Goal: Task Accomplishment & Management: Use online tool/utility

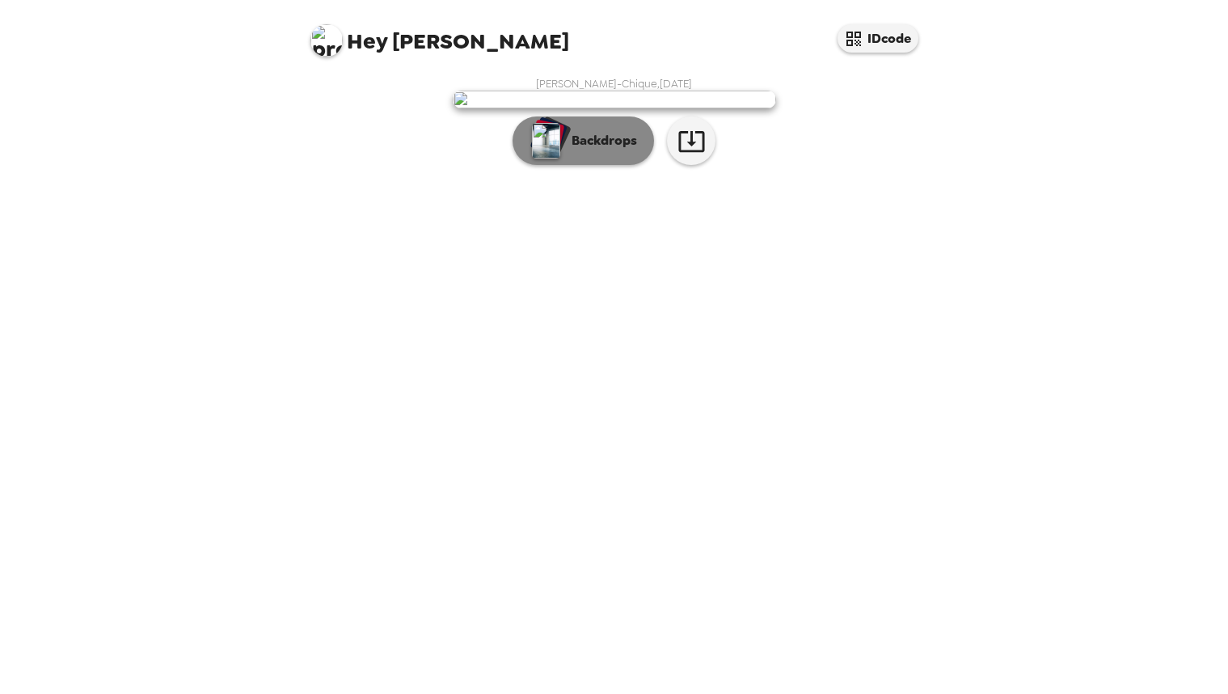
click at [605, 150] on p "Backdrops" at bounding box center [601, 140] width 74 height 19
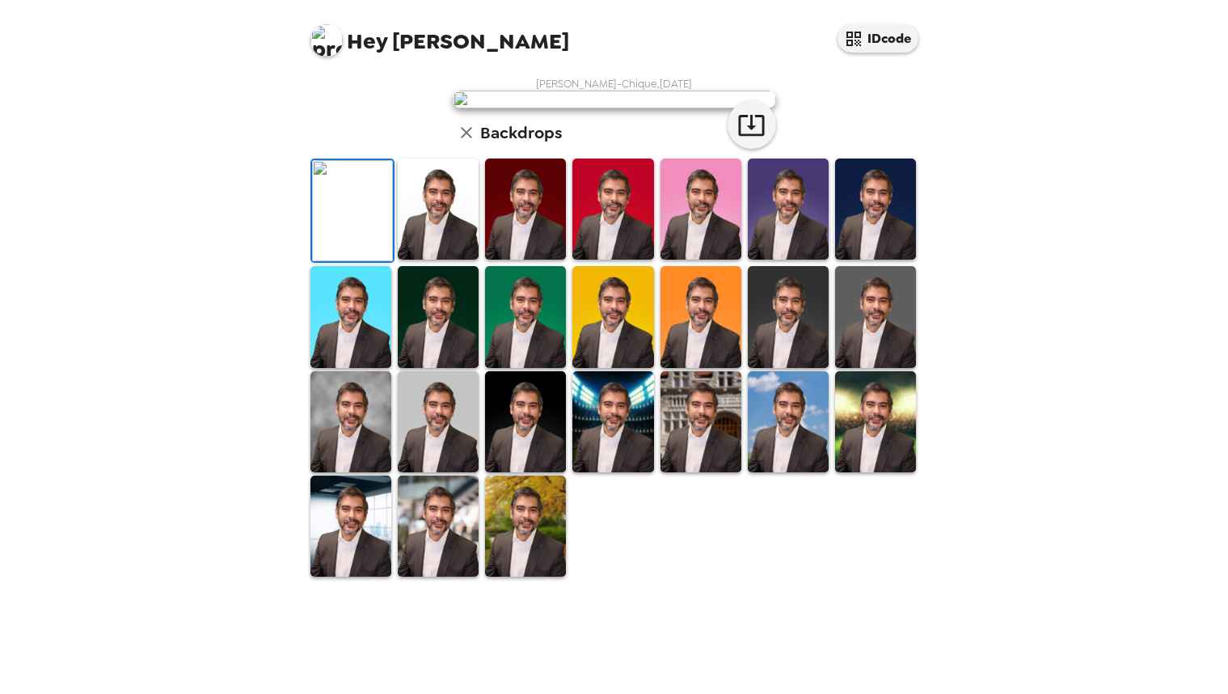
scroll to position [292, 0]
click at [445, 576] on img at bounding box center [438, 525] width 81 height 101
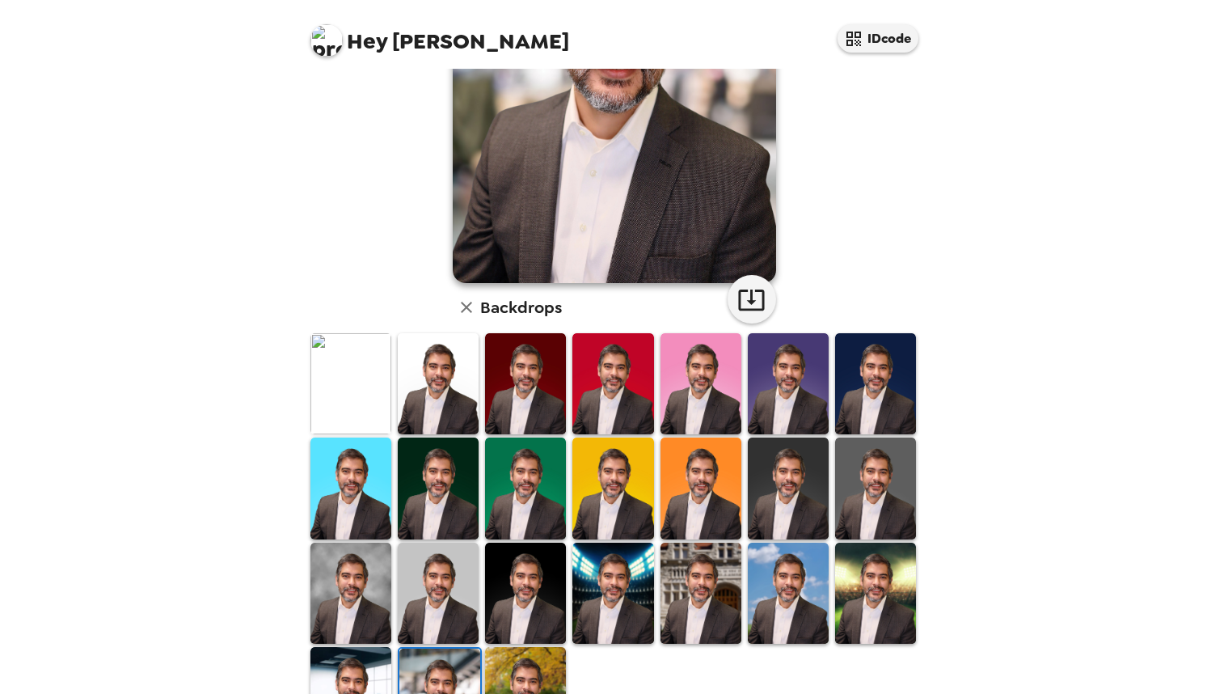
scroll to position [247, 0]
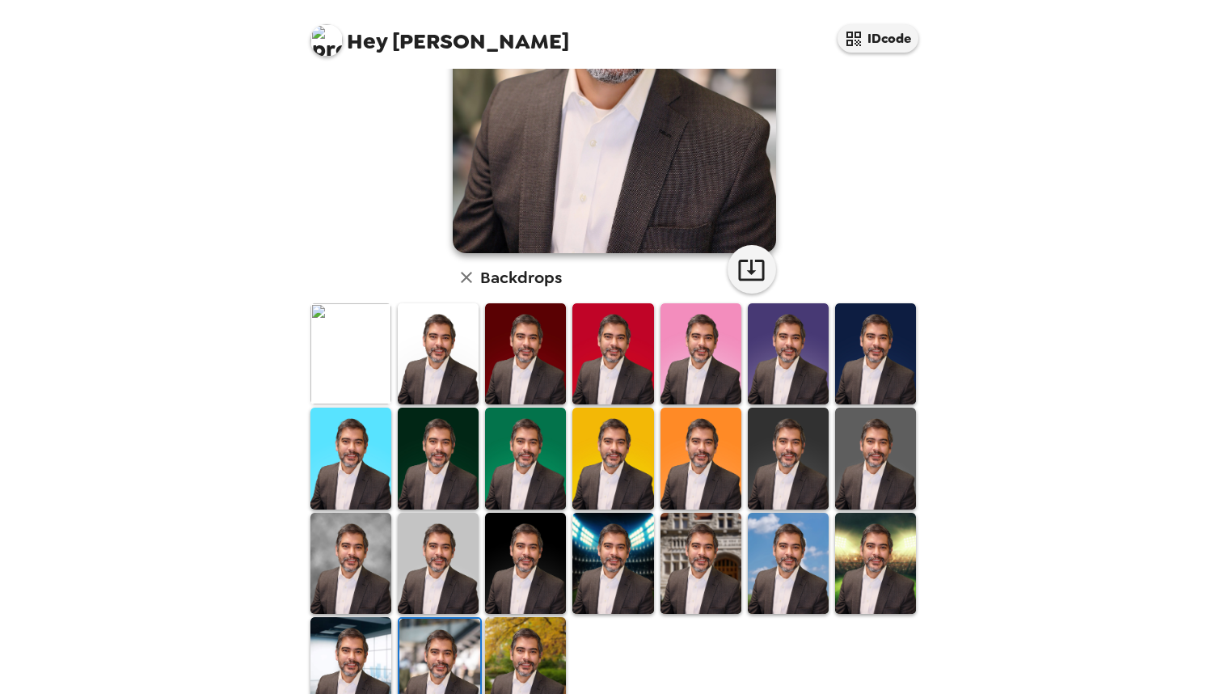
click at [694, 571] on img at bounding box center [701, 563] width 81 height 101
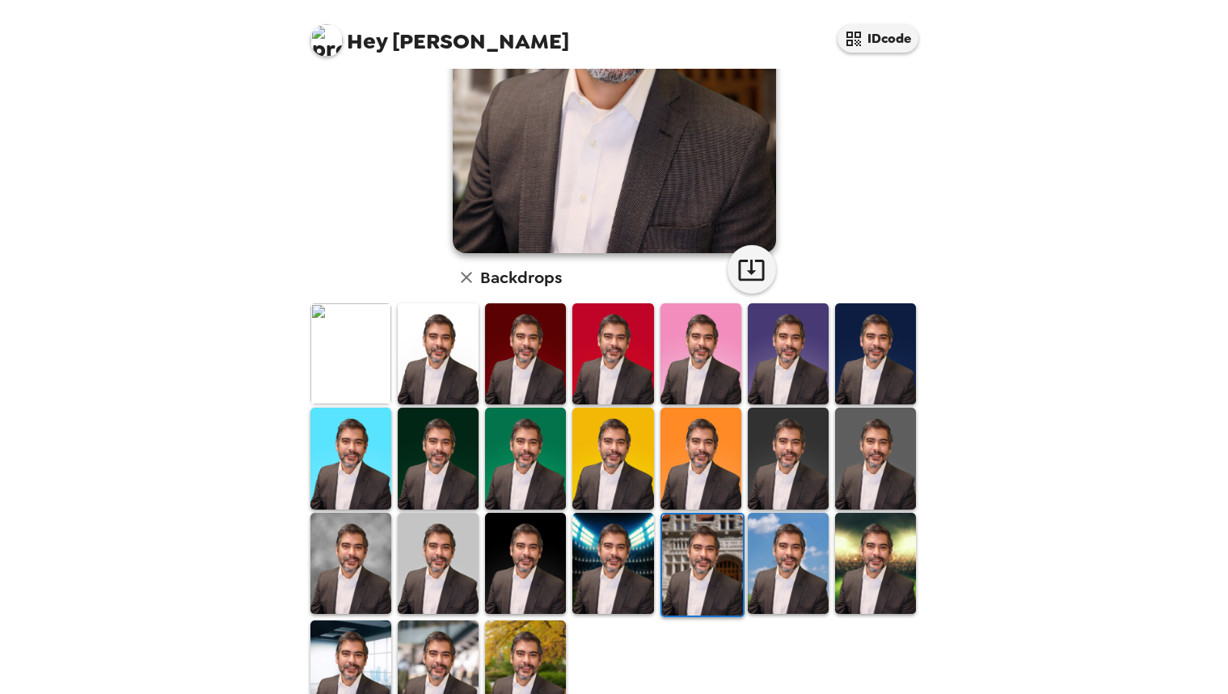
click at [596, 568] on img at bounding box center [612, 563] width 81 height 101
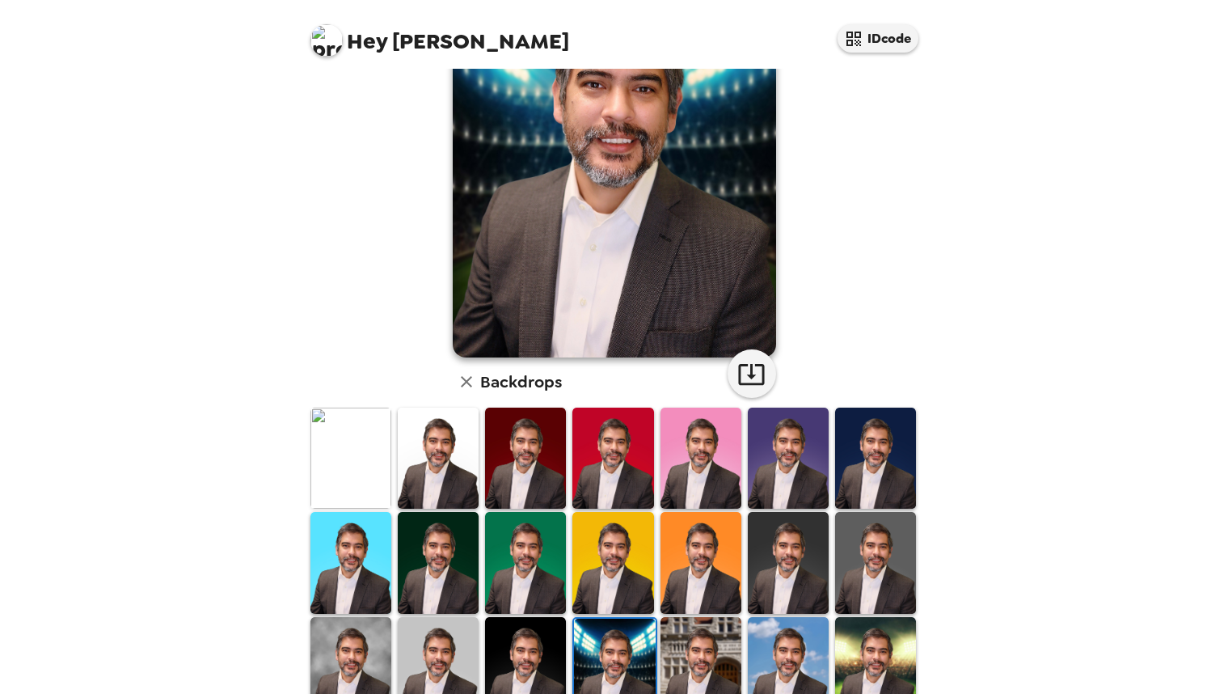
scroll to position [165, 0]
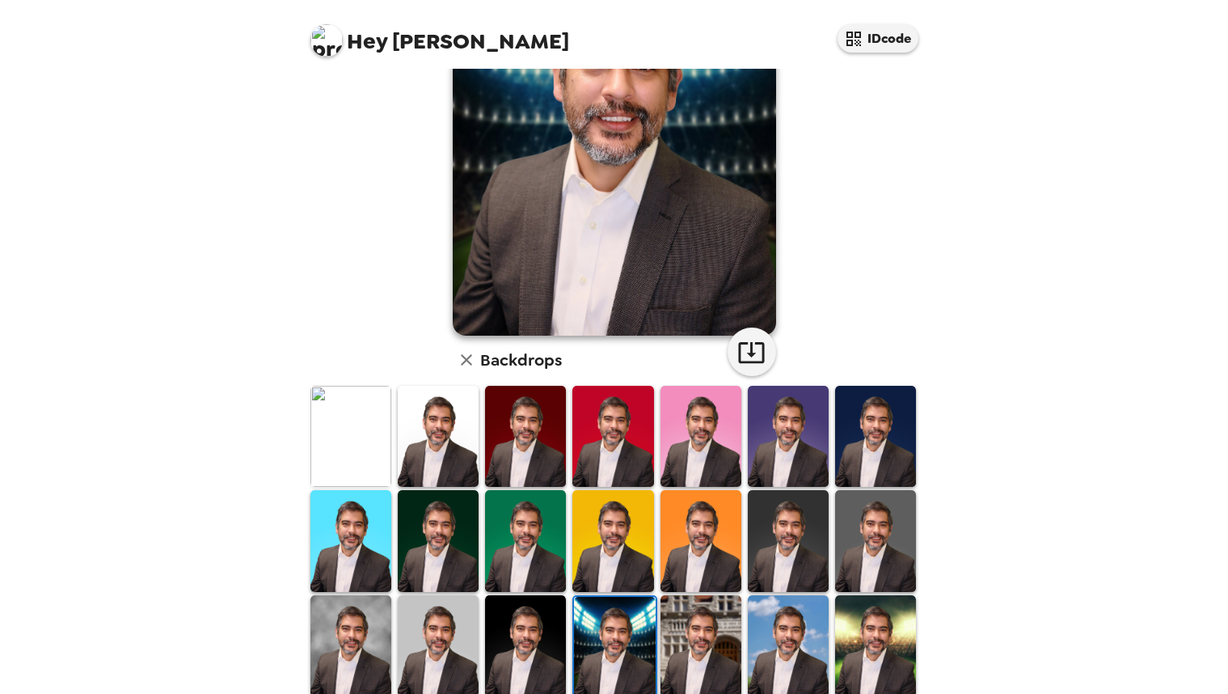
click at [450, 559] on img at bounding box center [438, 540] width 81 height 101
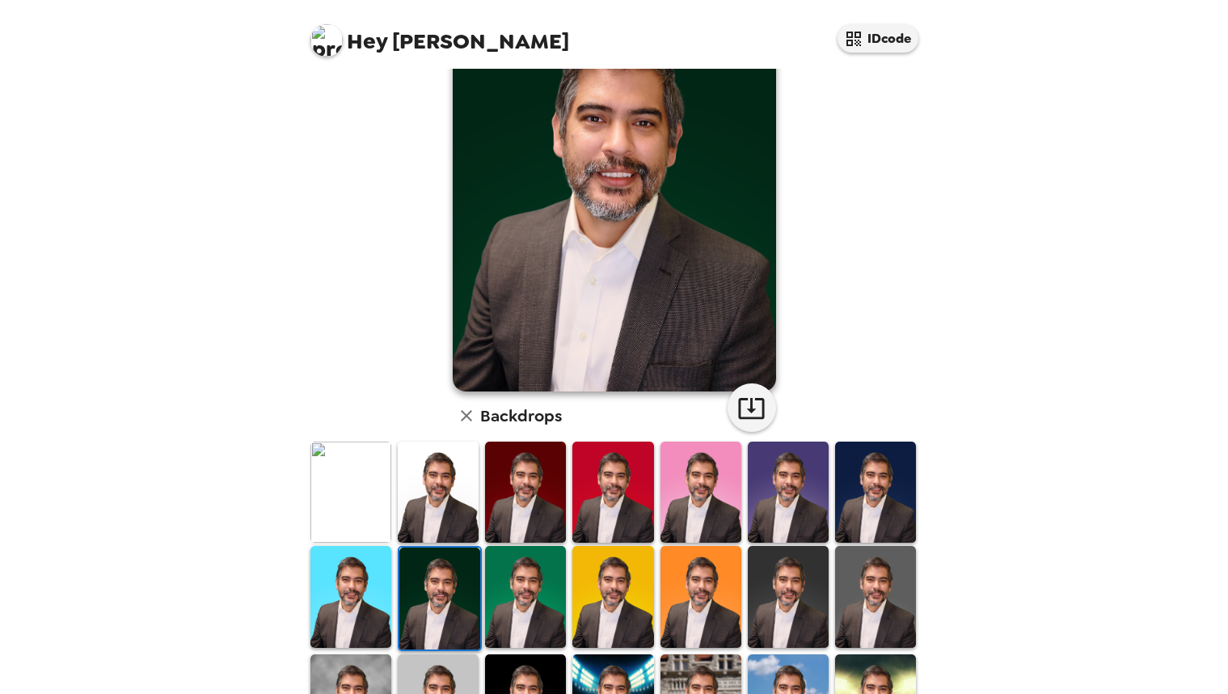
scroll to position [0, 0]
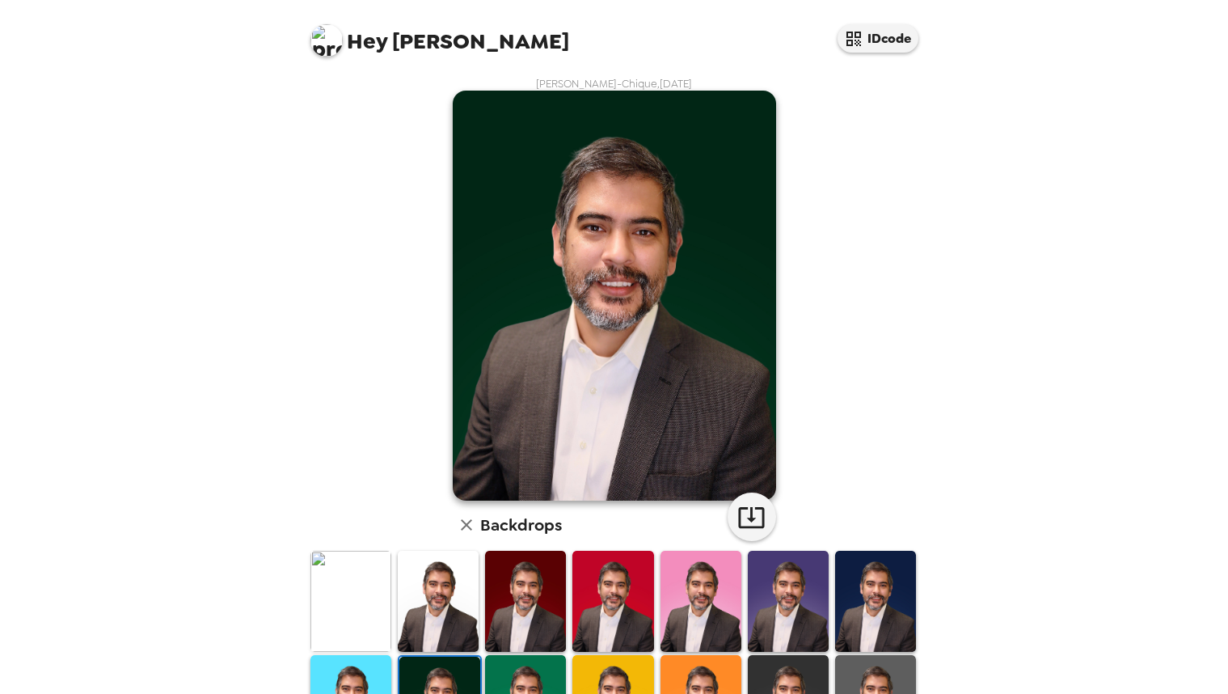
click at [535, 610] on img at bounding box center [525, 601] width 81 height 101
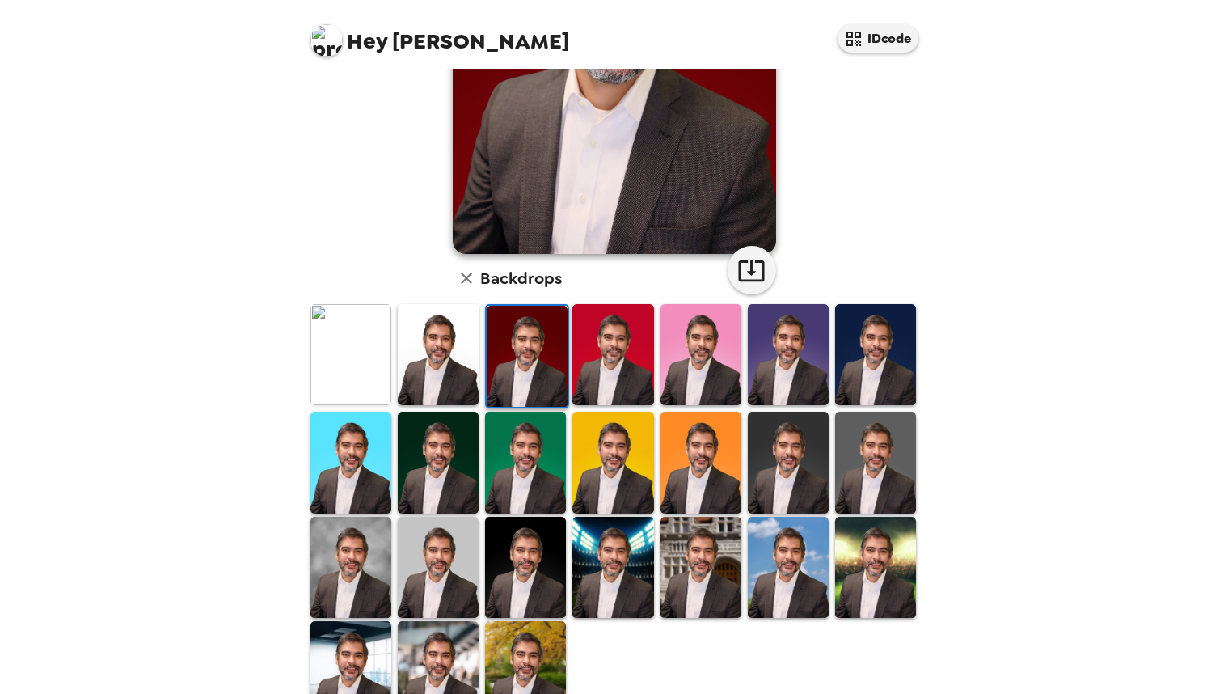
scroll to position [247, 0]
click at [882, 575] on img at bounding box center [875, 566] width 81 height 101
